Goal: Information Seeking & Learning: Learn about a topic

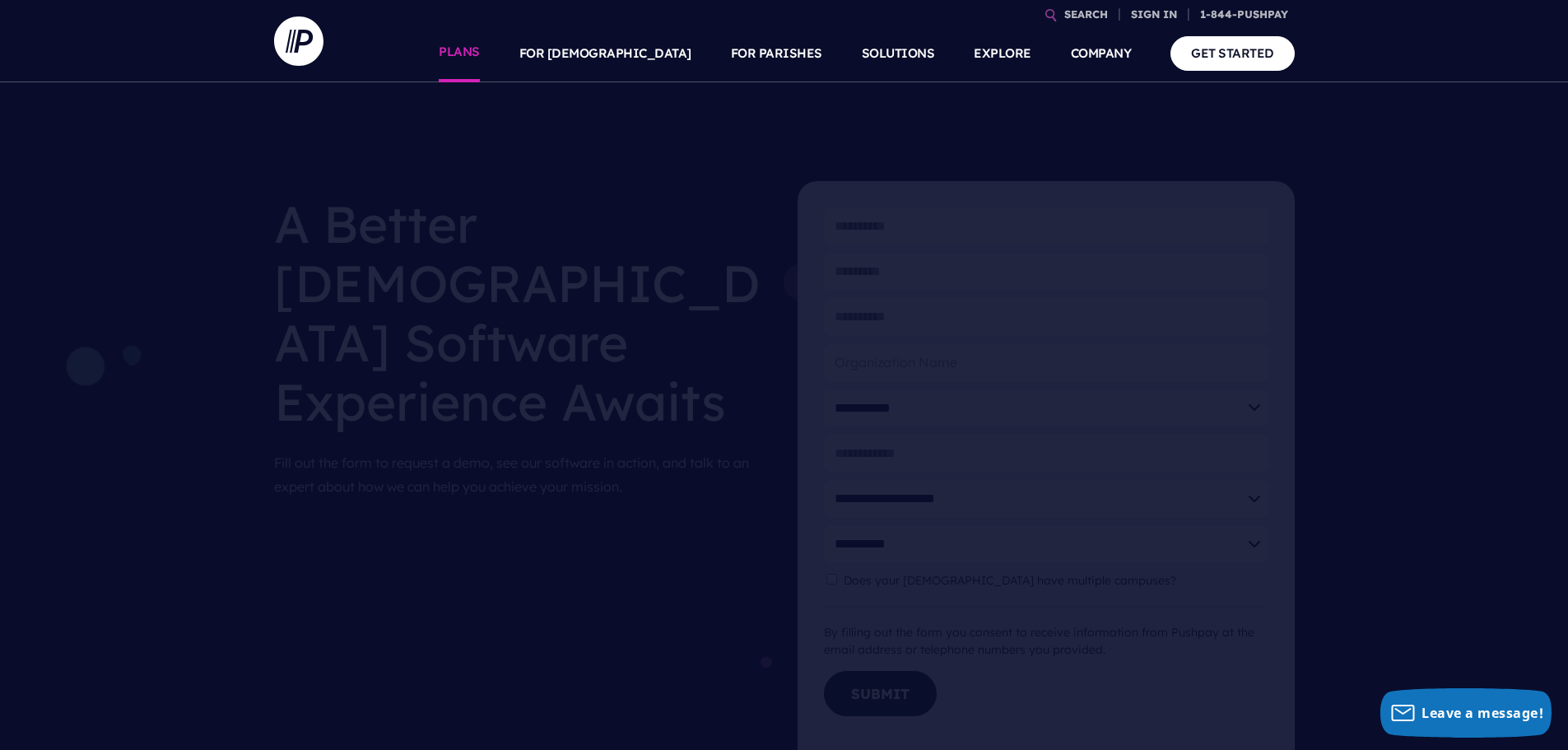
click at [480, 56] on link "PLANS" at bounding box center [459, 53] width 41 height 58
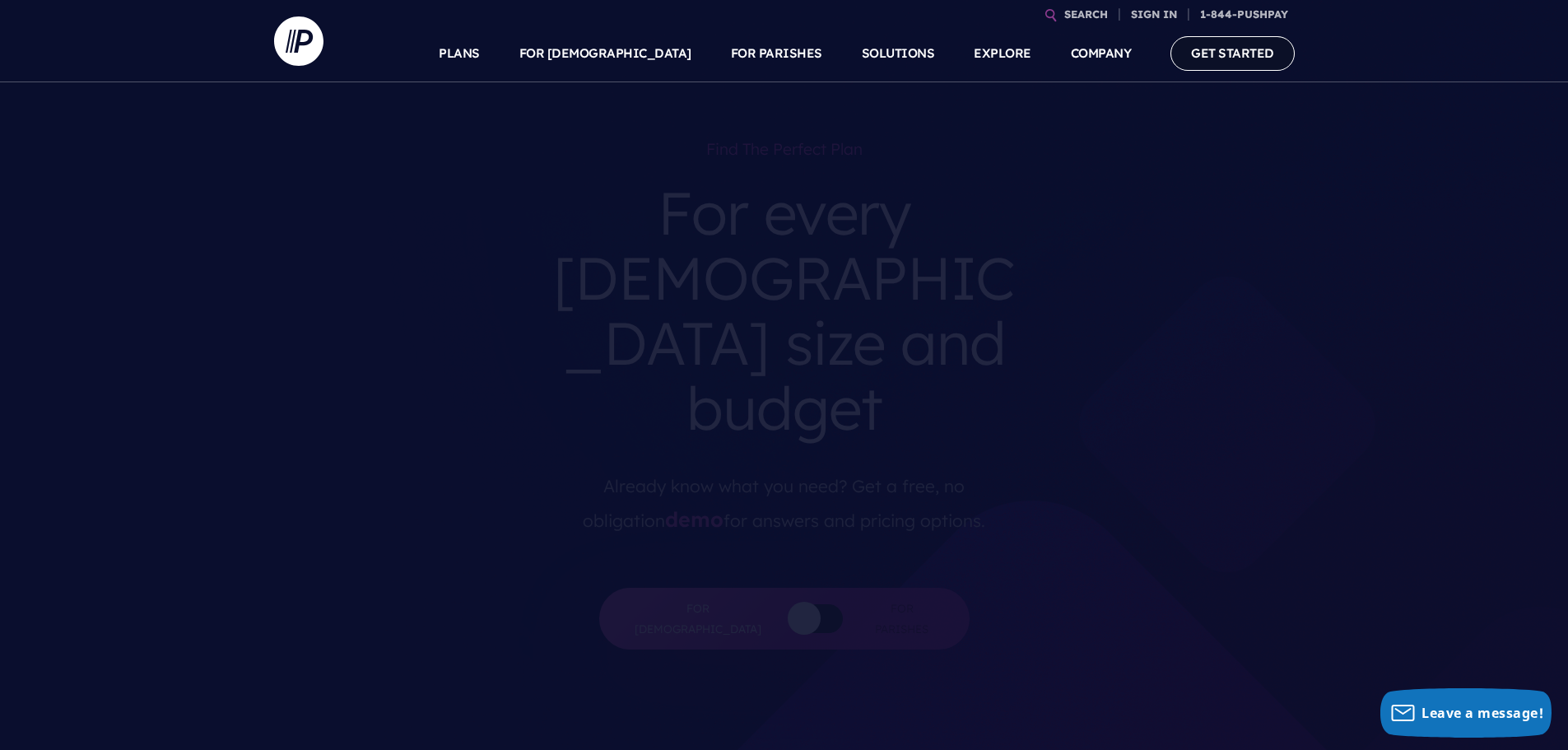
click at [1192, 55] on link "GET STARTED" at bounding box center [1233, 53] width 124 height 34
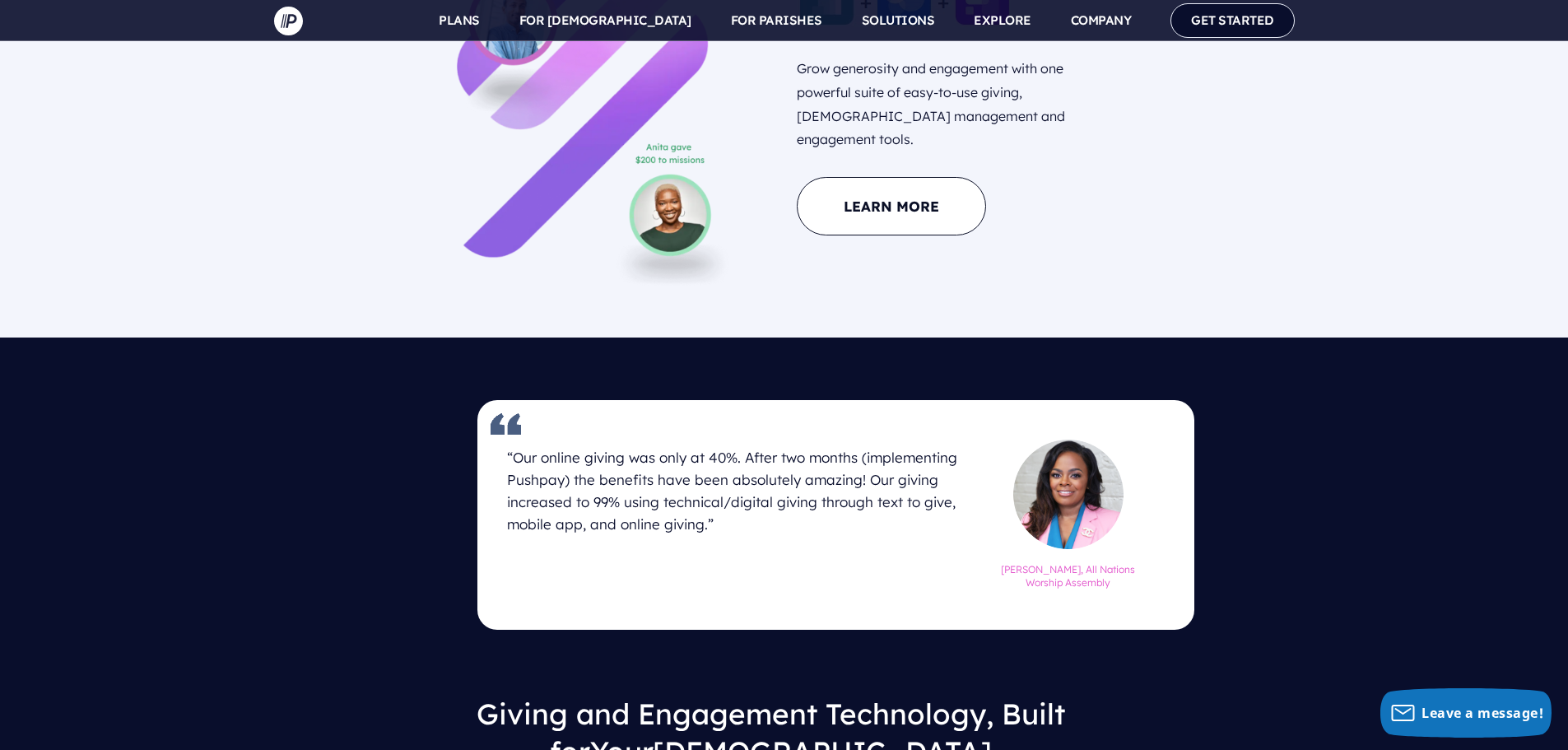
scroll to position [1693, 0]
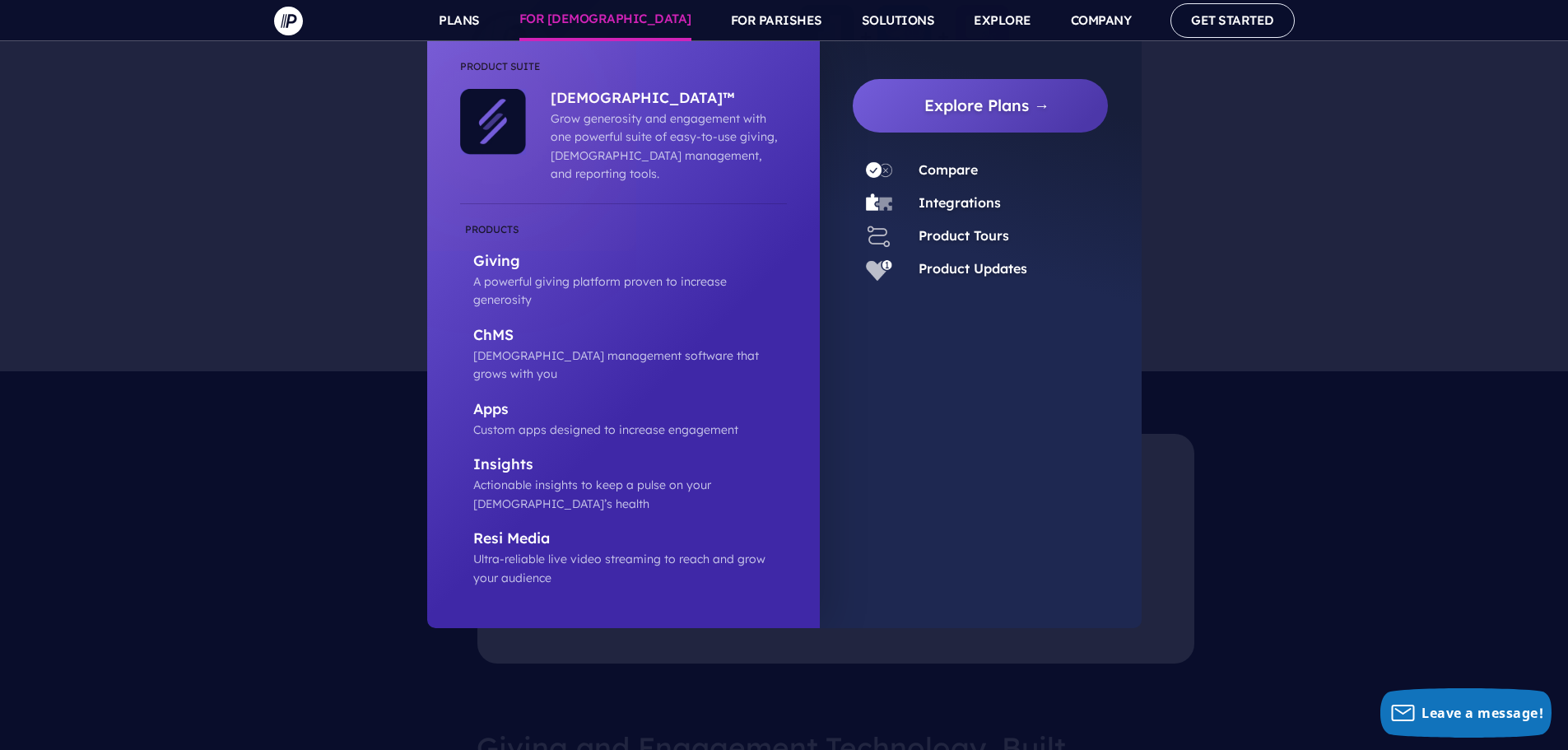
click at [648, 20] on link "FOR [DEMOGRAPHIC_DATA]" at bounding box center [606, 20] width 172 height 41
click at [493, 251] on p "Giving" at bounding box center [630, 261] width 314 height 20
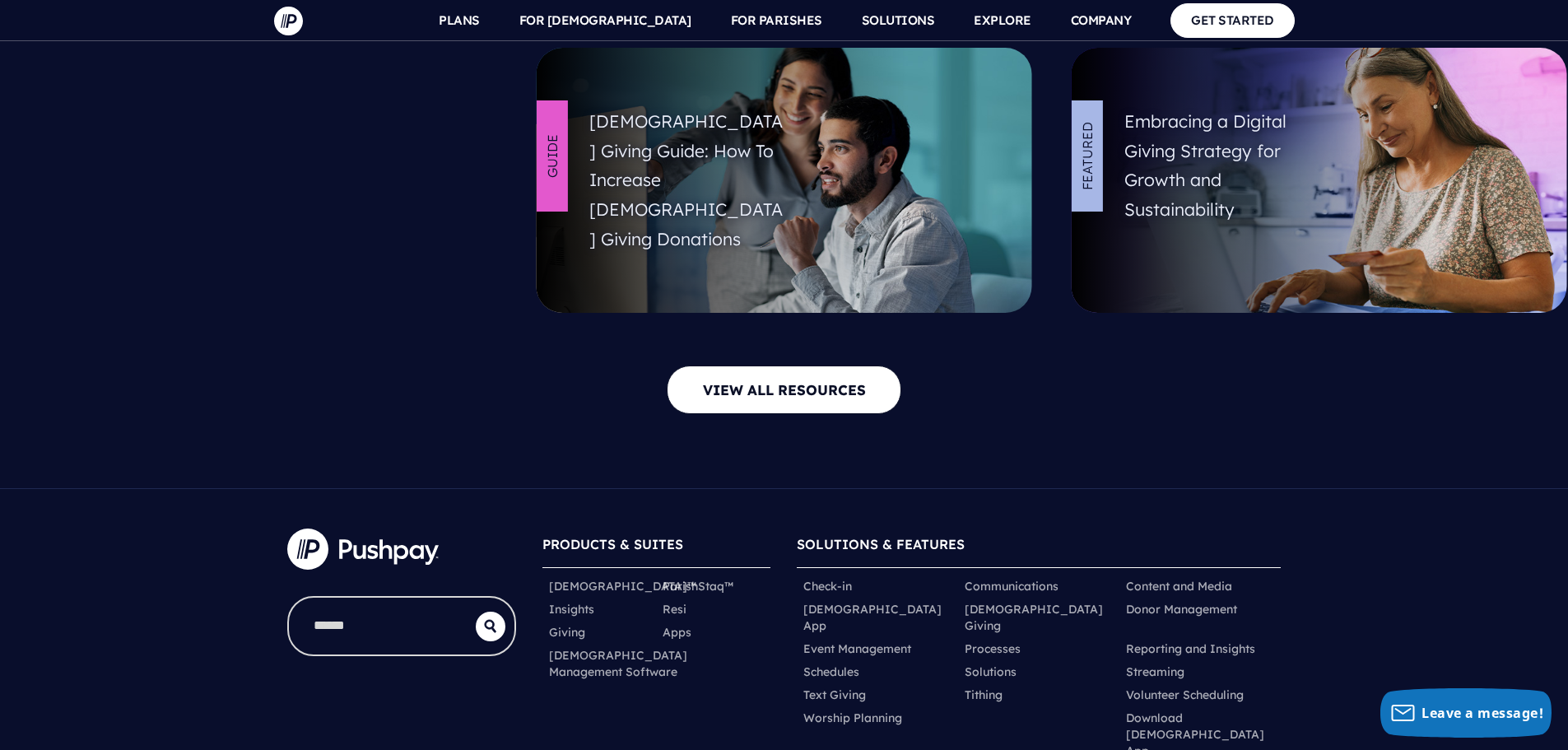
scroll to position [6757, 0]
